Goal: Transaction & Acquisition: Obtain resource

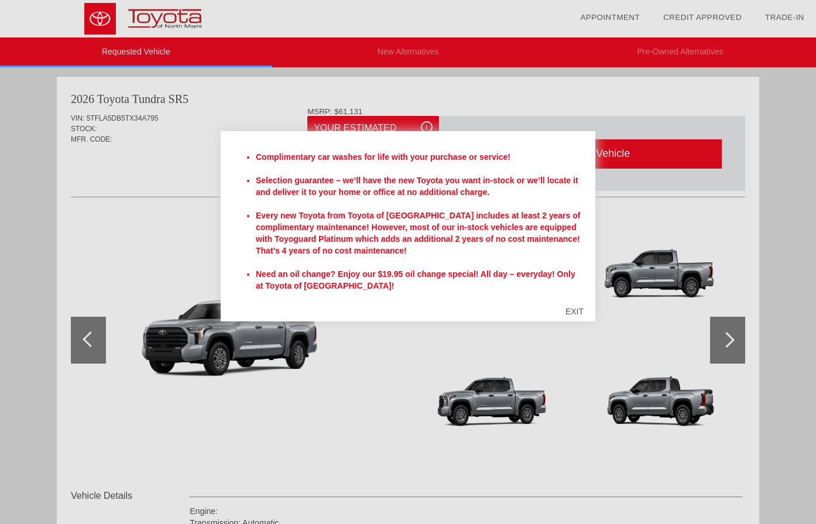
scroll to position [391, 0]
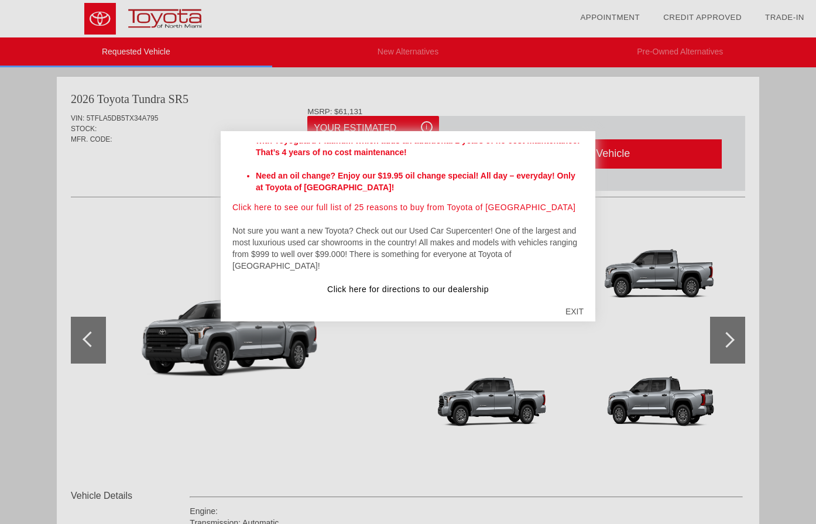
click at [572, 307] on div "EXIT" at bounding box center [575, 311] width 42 height 35
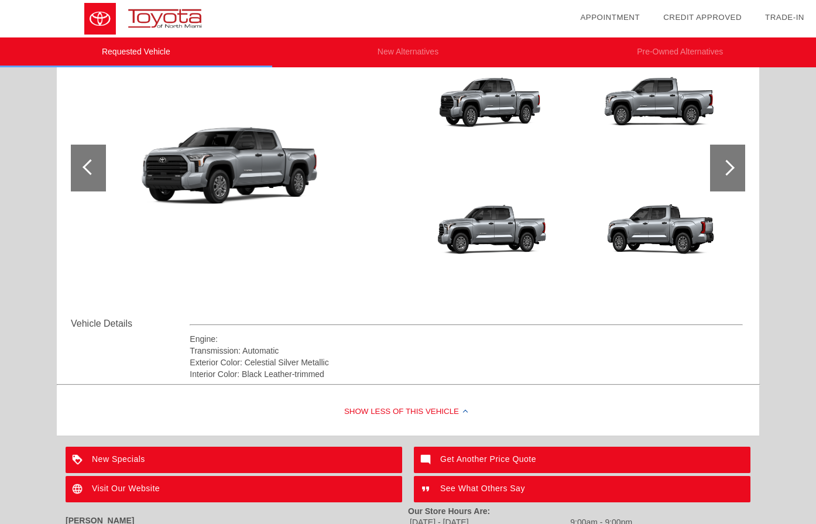
scroll to position [115, 0]
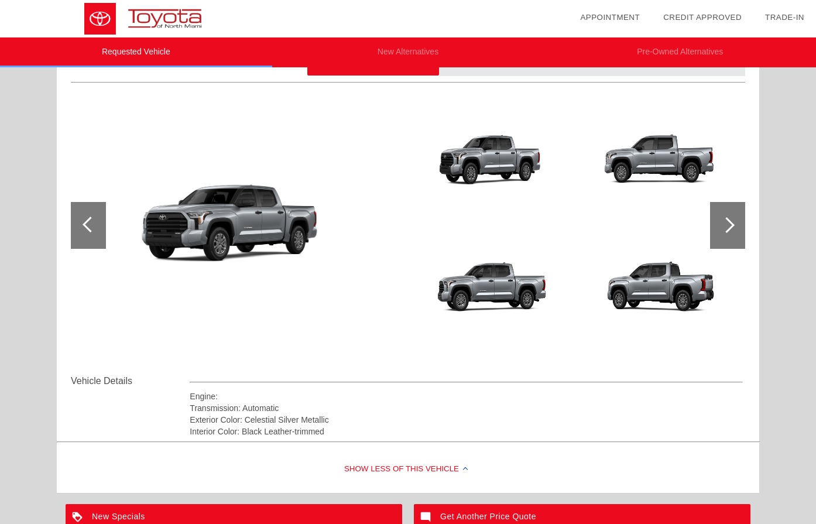
click at [728, 221] on div at bounding box center [727, 225] width 16 height 16
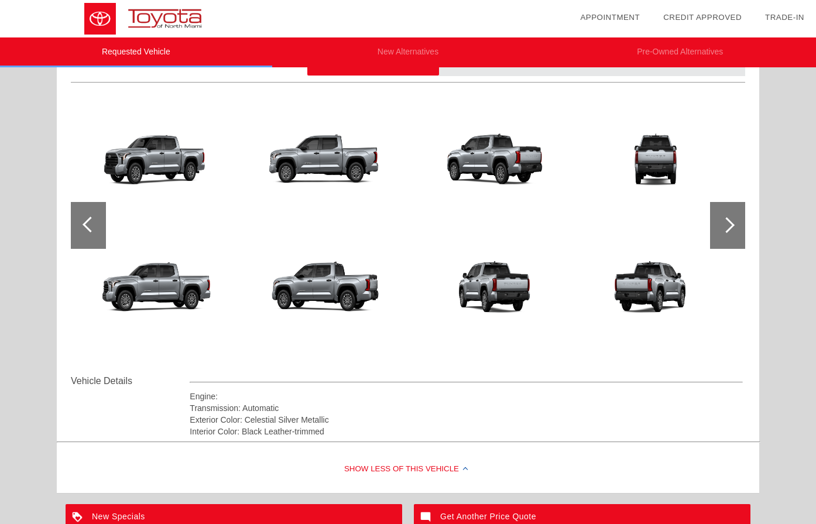
click at [728, 221] on div at bounding box center [727, 225] width 16 height 16
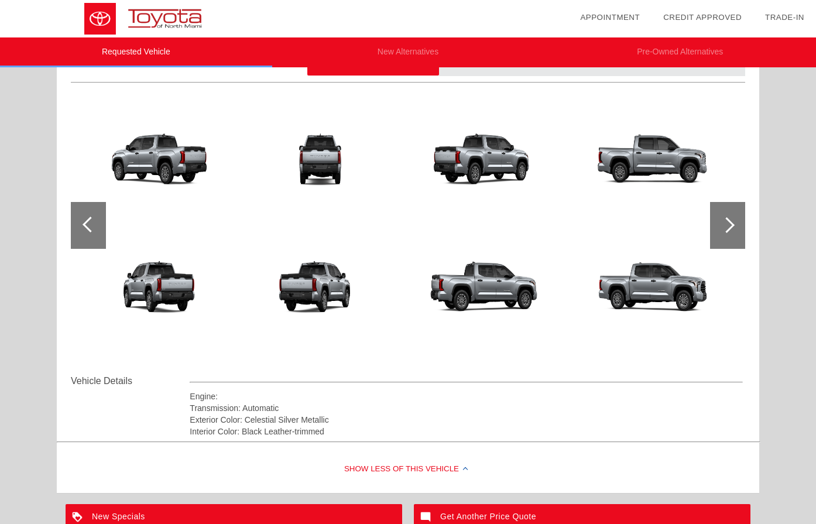
click at [728, 221] on div at bounding box center [727, 225] width 16 height 16
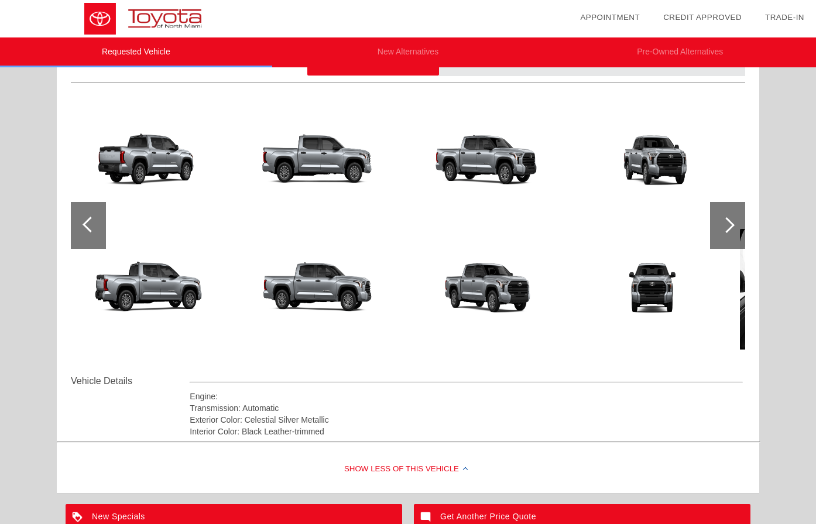
click at [728, 221] on div at bounding box center [727, 225] width 16 height 16
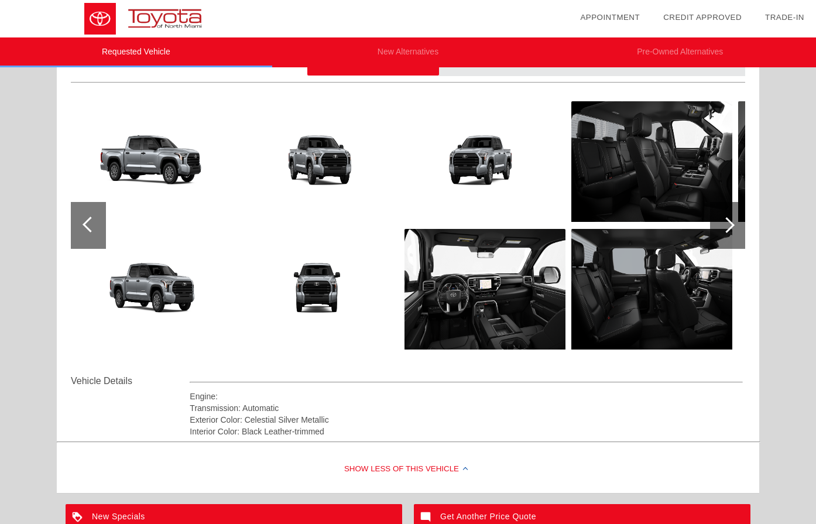
click at [728, 221] on div at bounding box center [727, 225] width 16 height 16
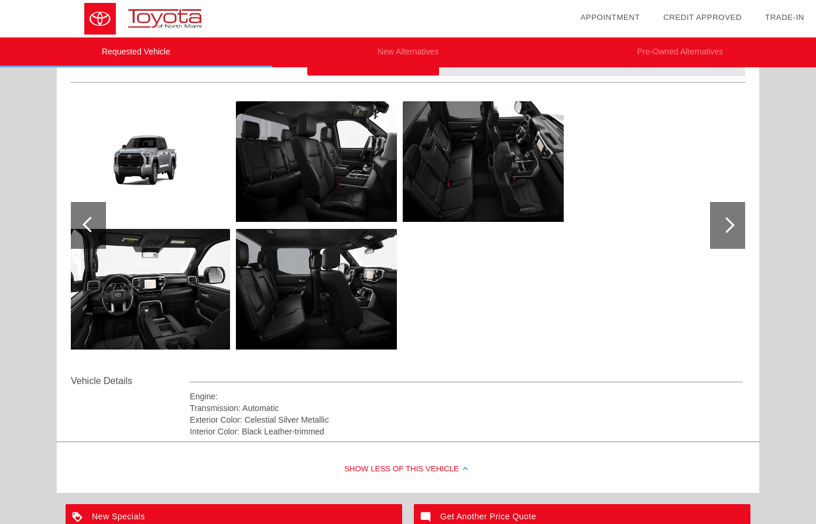
click at [91, 223] on div at bounding box center [91, 225] width 16 height 16
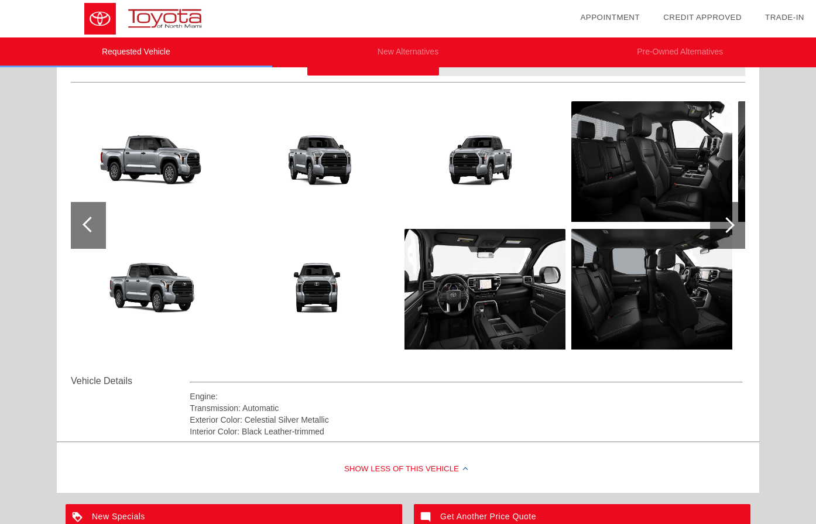
click at [91, 223] on div at bounding box center [91, 225] width 16 height 16
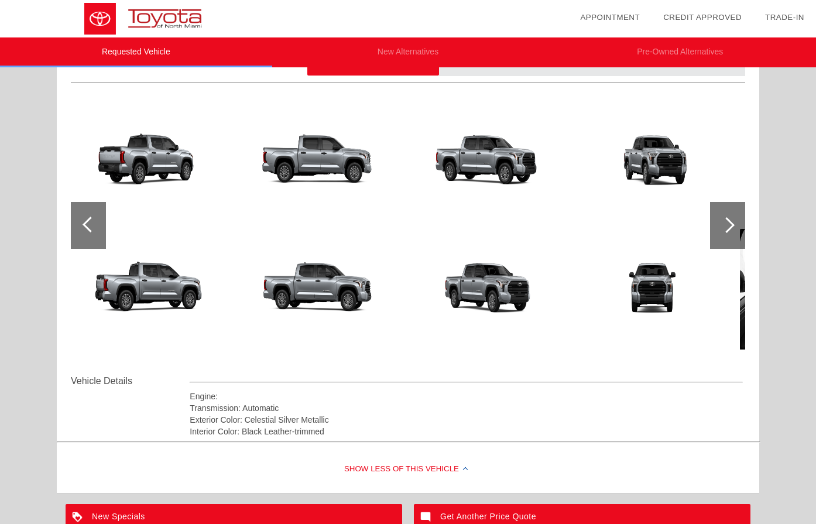
click at [91, 223] on div at bounding box center [91, 225] width 16 height 16
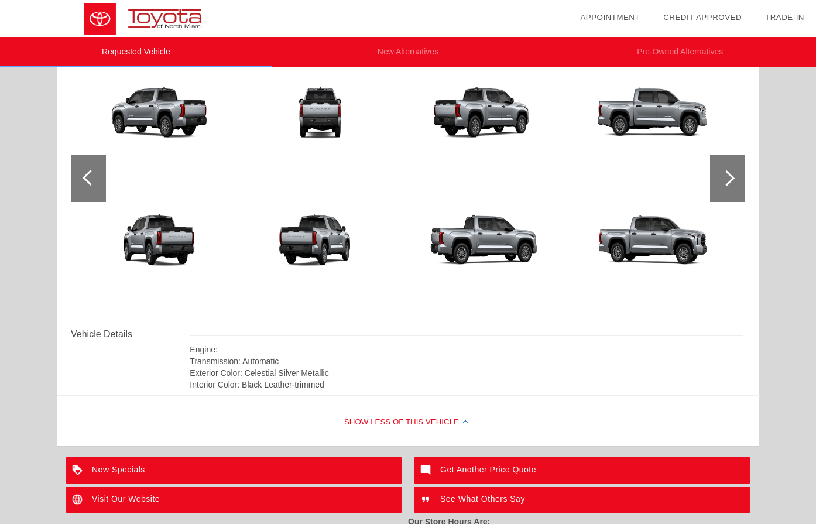
scroll to position [160, 0]
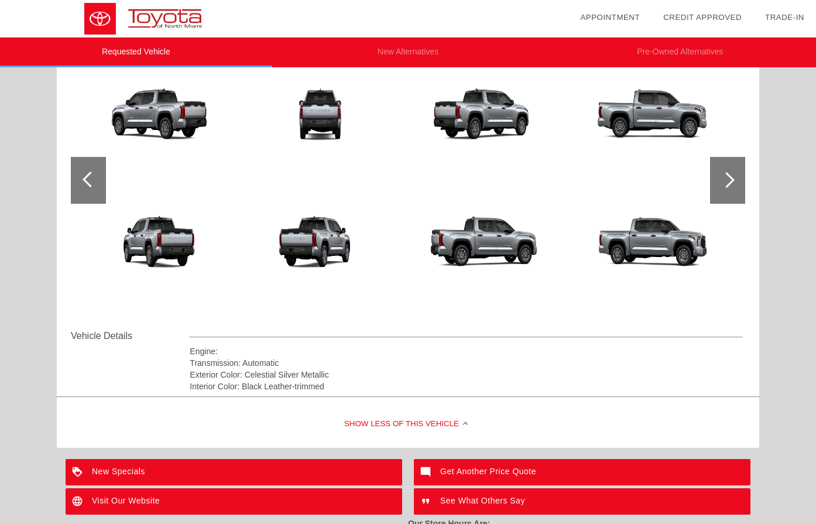
click at [81, 178] on div at bounding box center [88, 180] width 35 height 47
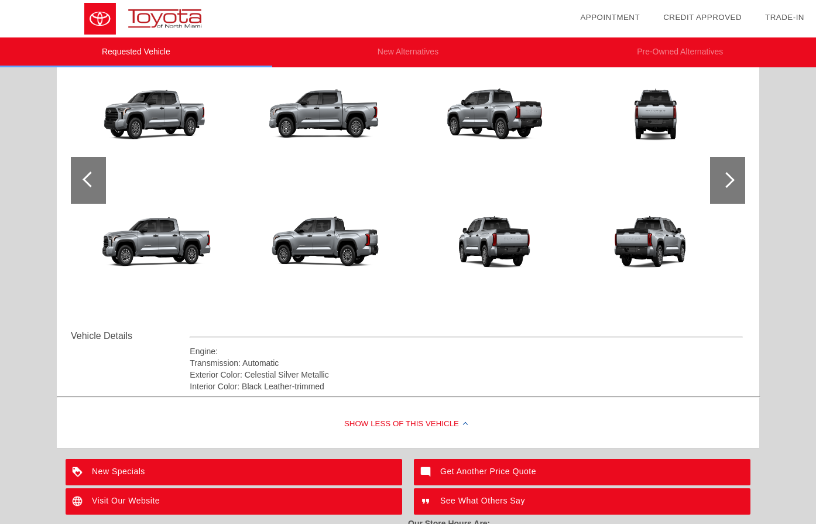
click at [81, 178] on div at bounding box center [88, 180] width 35 height 47
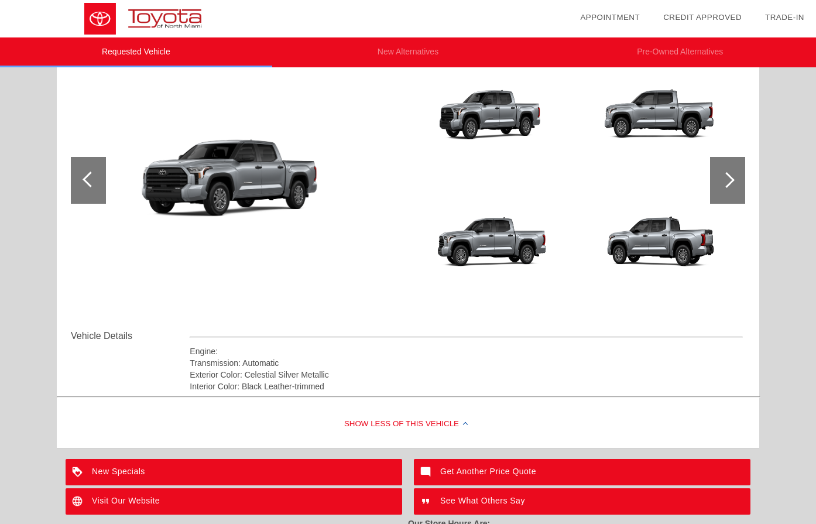
click at [245, 180] on img at bounding box center [237, 180] width 332 height 187
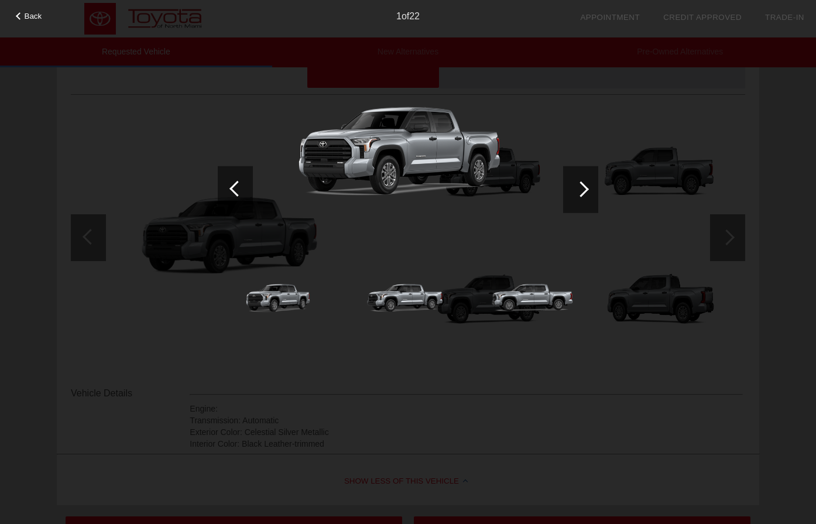
scroll to position [217, 0]
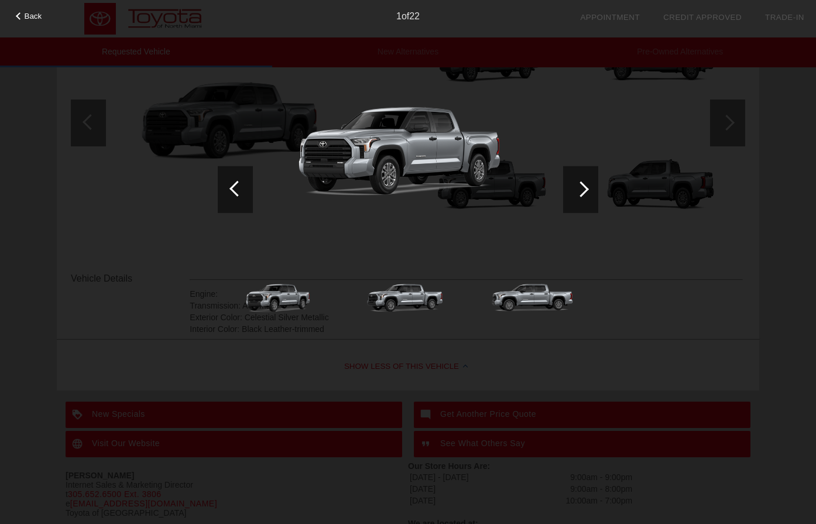
click at [28, 12] on span "Back" at bounding box center [34, 16] width 18 height 9
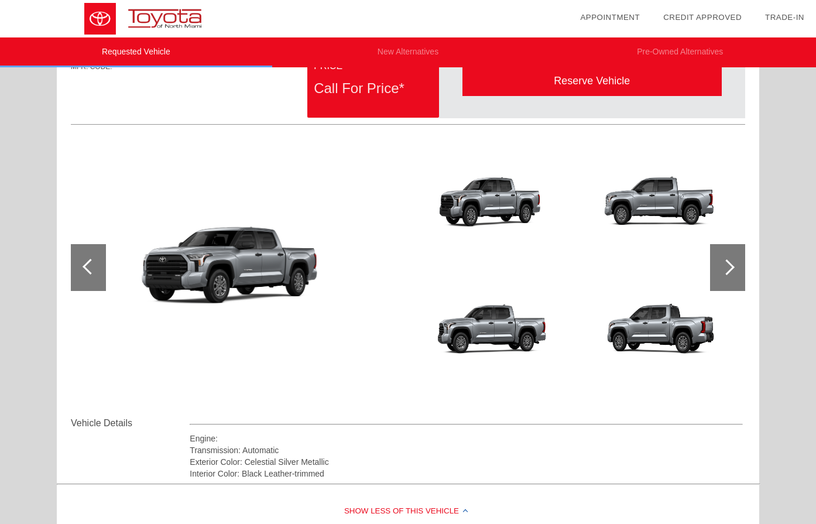
scroll to position [57, 0]
